Goal: Check status: Check status

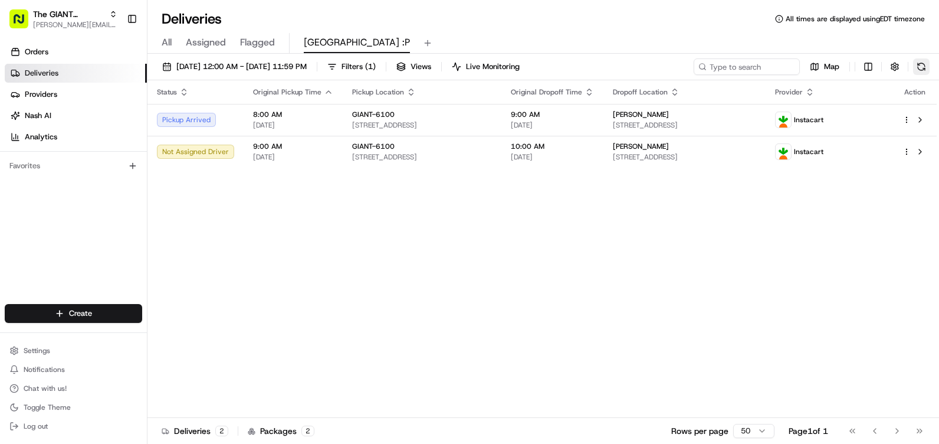
click at [919, 67] on button at bounding box center [921, 66] width 17 height 17
drag, startPoint x: 458, startPoint y: 250, endPoint x: 414, endPoint y: 240, distance: 45.4
drag, startPoint x: 414, startPoint y: 240, endPoint x: 395, endPoint y: 241, distance: 19.6
drag, startPoint x: 395, startPoint y: 241, endPoint x: 362, endPoint y: 240, distance: 32.5
drag, startPoint x: 362, startPoint y: 240, endPoint x: 315, endPoint y: 235, distance: 47.4
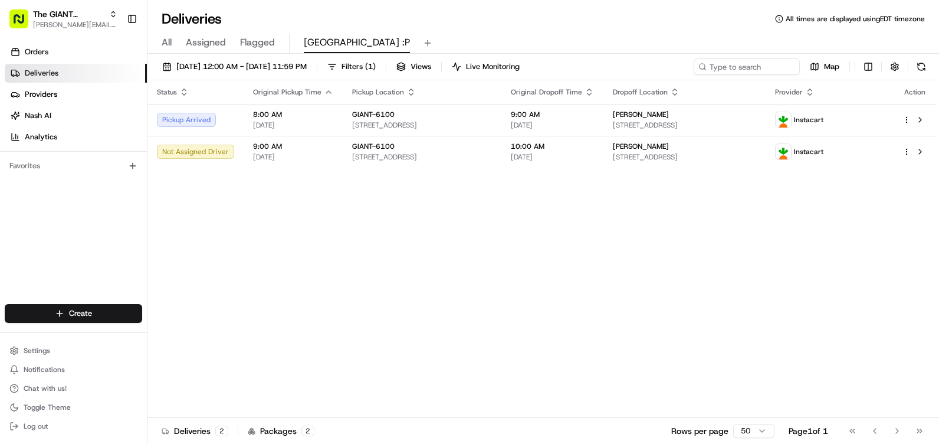
drag, startPoint x: 315, startPoint y: 235, endPoint x: 224, endPoint y: 223, distance: 91.7
click at [224, 224] on div "Status Original Pickup Time Pickup Location Original Dropoff Time Dropoff Locat…" at bounding box center [542, 248] width 789 height 337
click at [920, 67] on button at bounding box center [921, 66] width 17 height 17
click at [59, 54] on link "Orders" at bounding box center [76, 51] width 142 height 19
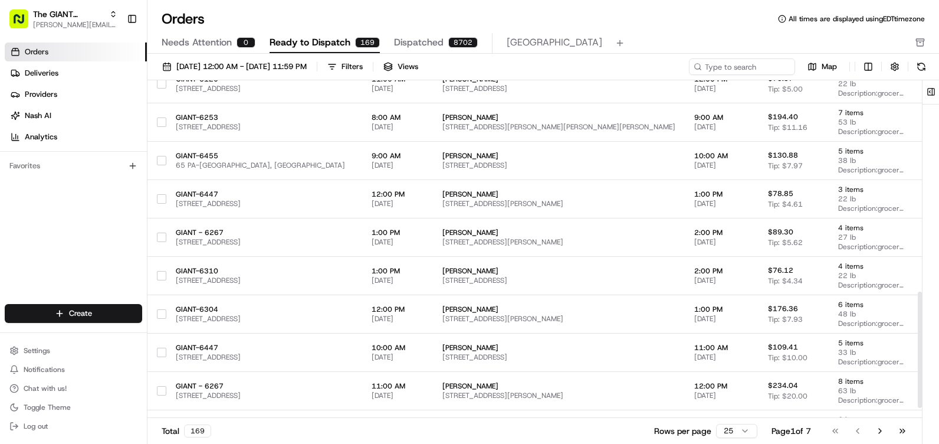
scroll to position [645, 0]
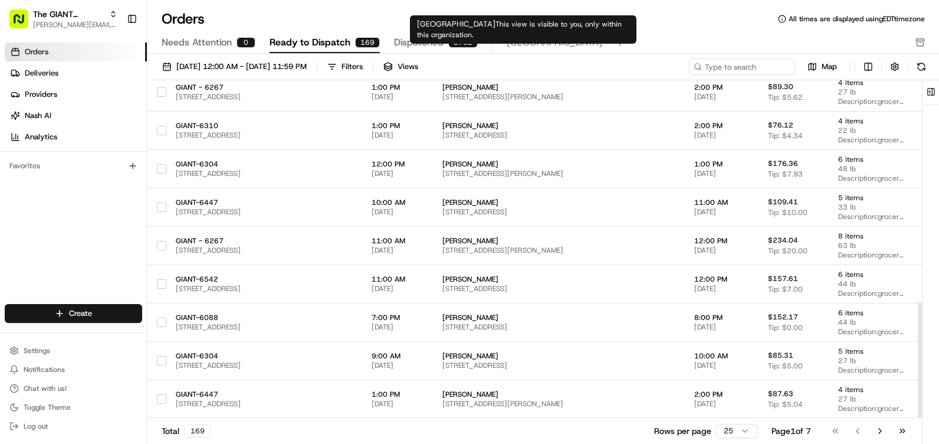
click at [514, 40] on span "[GEOGRAPHIC_DATA]" at bounding box center [555, 42] width 96 height 14
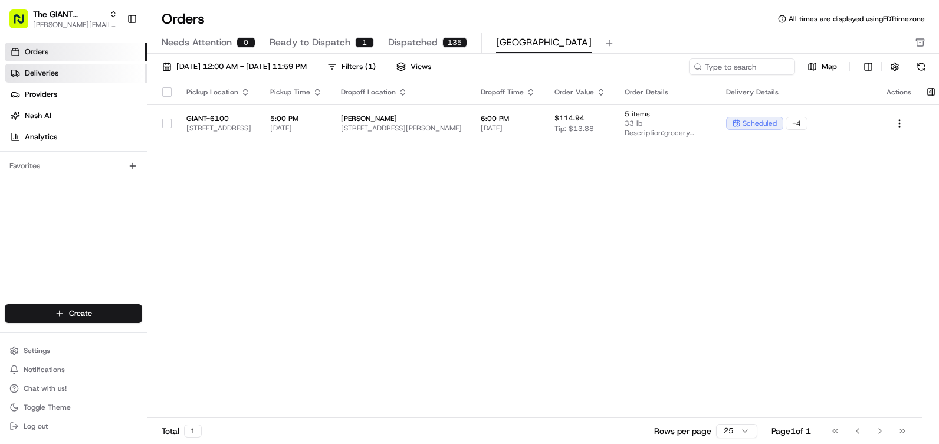
click at [75, 73] on link "Deliveries" at bounding box center [76, 73] width 142 height 19
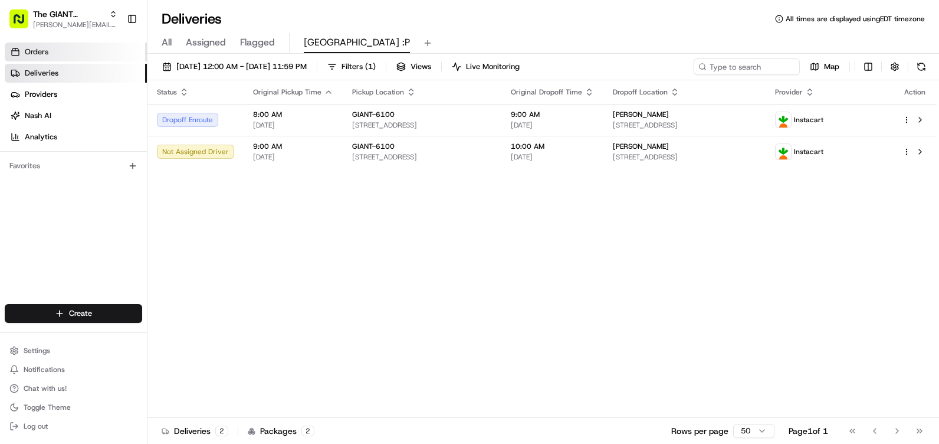
click at [66, 45] on link "Orders" at bounding box center [76, 51] width 142 height 19
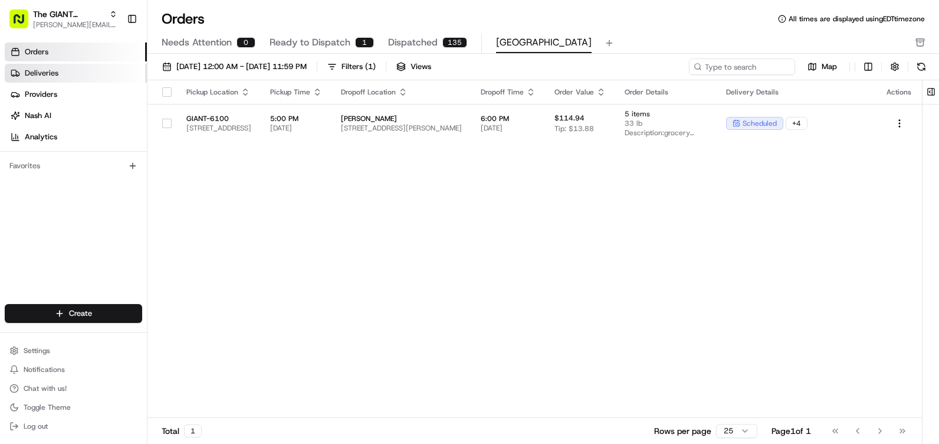
click at [61, 74] on link "Deliveries" at bounding box center [76, 73] width 142 height 19
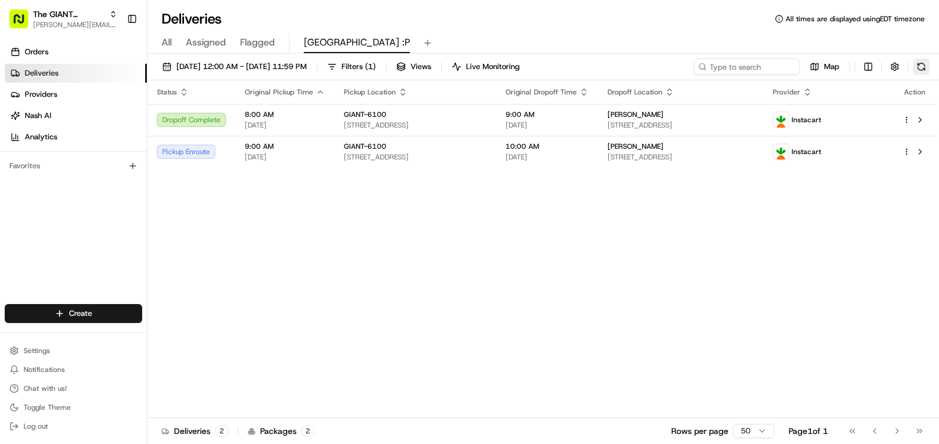
click at [922, 70] on button at bounding box center [921, 66] width 17 height 17
click at [48, 52] on span "Orders" at bounding box center [37, 52] width 24 height 11
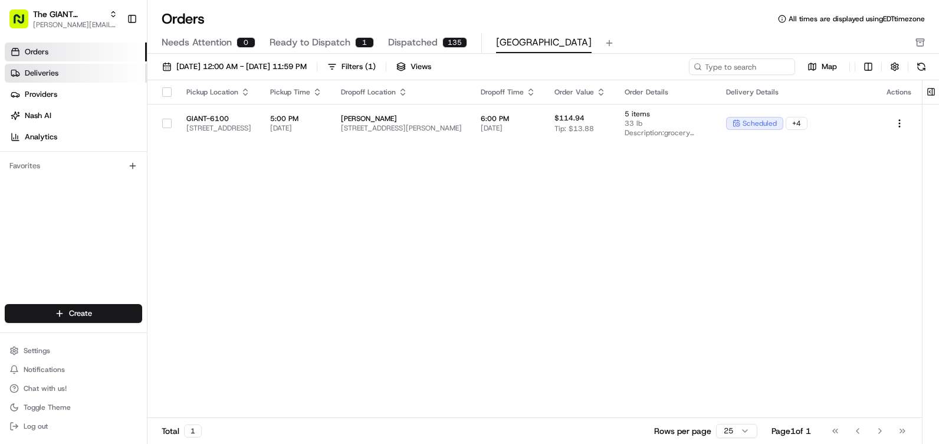
click at [51, 67] on link "Deliveries" at bounding box center [76, 73] width 142 height 19
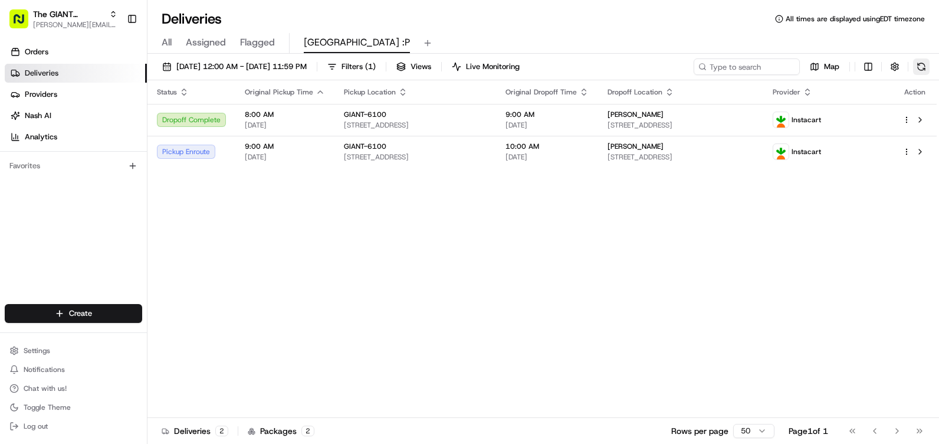
click at [925, 66] on button at bounding box center [921, 66] width 17 height 17
click at [64, 51] on link "Orders" at bounding box center [76, 51] width 142 height 19
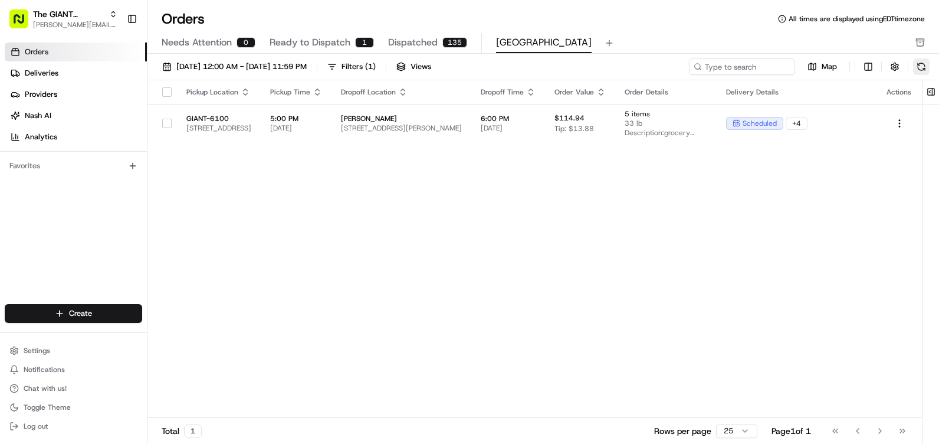
click at [921, 66] on button at bounding box center [921, 66] width 17 height 17
click at [919, 65] on button at bounding box center [921, 66] width 17 height 17
click at [38, 78] on span "Deliveries" at bounding box center [42, 73] width 34 height 11
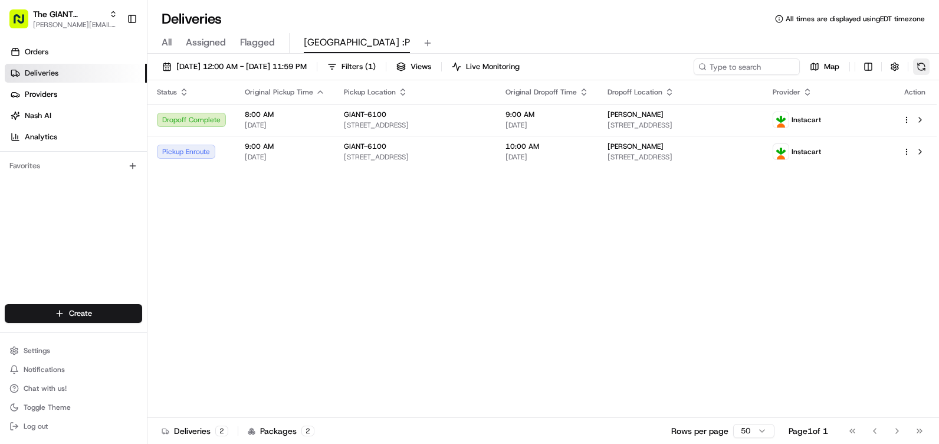
click at [916, 65] on button at bounding box center [921, 66] width 17 height 17
click at [917, 64] on button at bounding box center [921, 66] width 17 height 17
click at [926, 59] on button at bounding box center [921, 66] width 17 height 17
click at [925, 73] on button at bounding box center [921, 66] width 17 height 17
